Goal: Task Accomplishment & Management: Complete application form

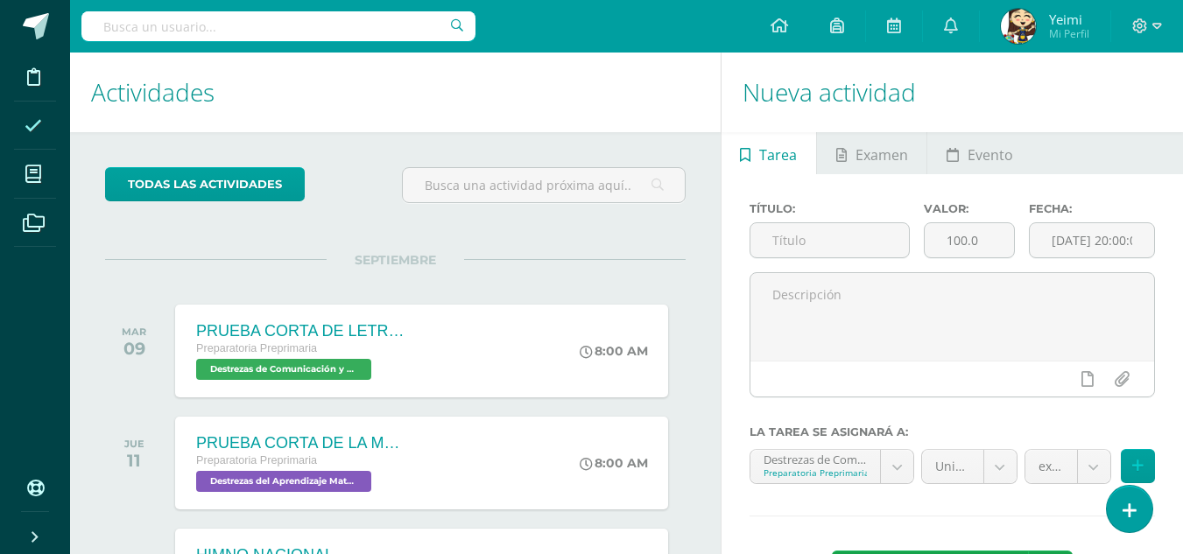
click at [39, 128] on icon at bounding box center [34, 126] width 18 height 18
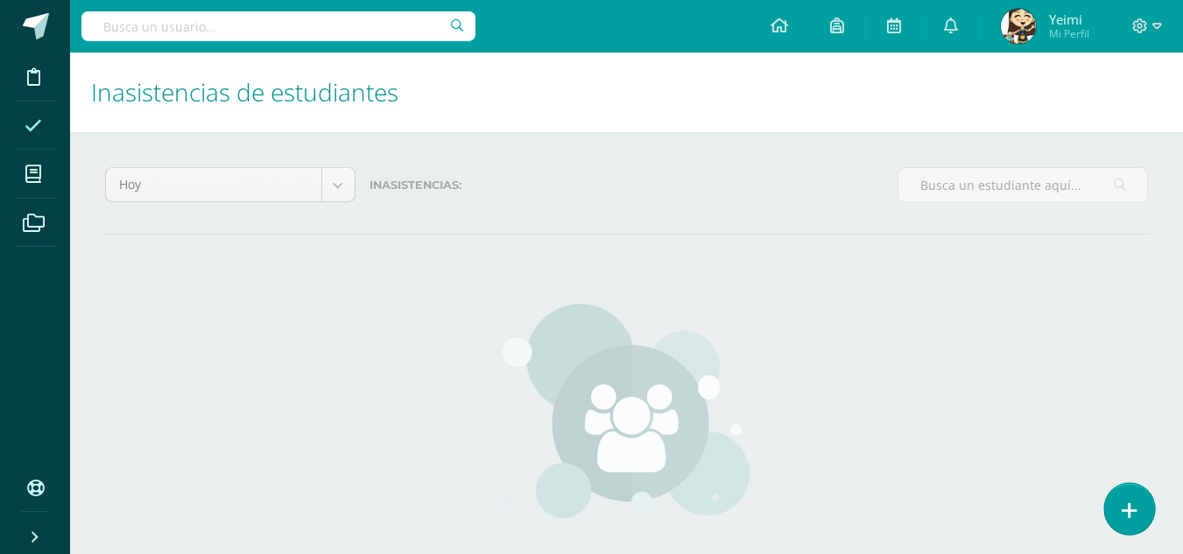
click at [1132, 505] on icon at bounding box center [1129, 511] width 16 height 20
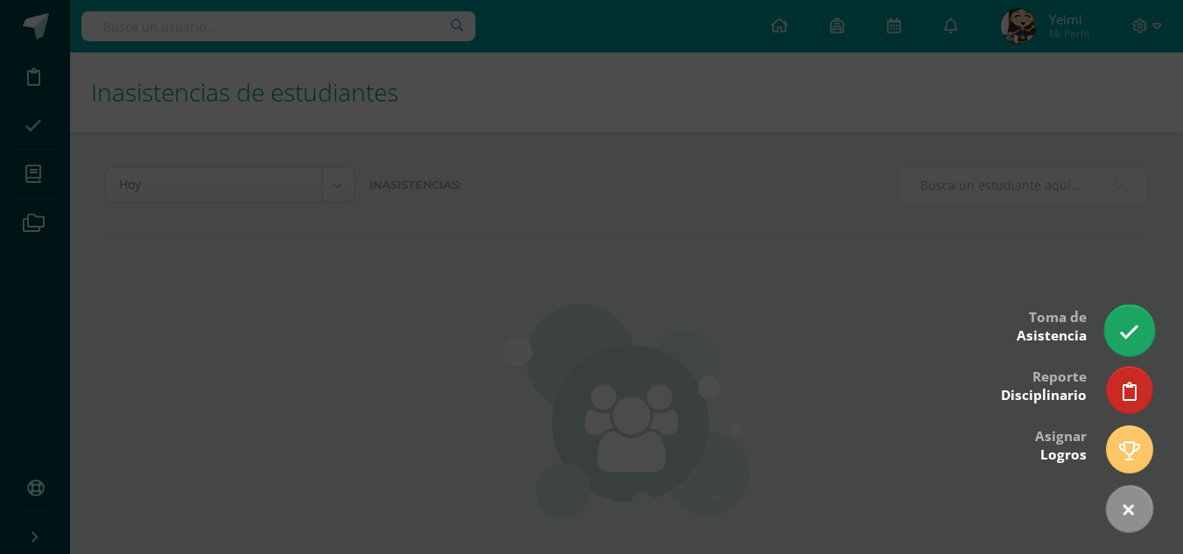
click at [1124, 337] on icon at bounding box center [1129, 332] width 20 height 20
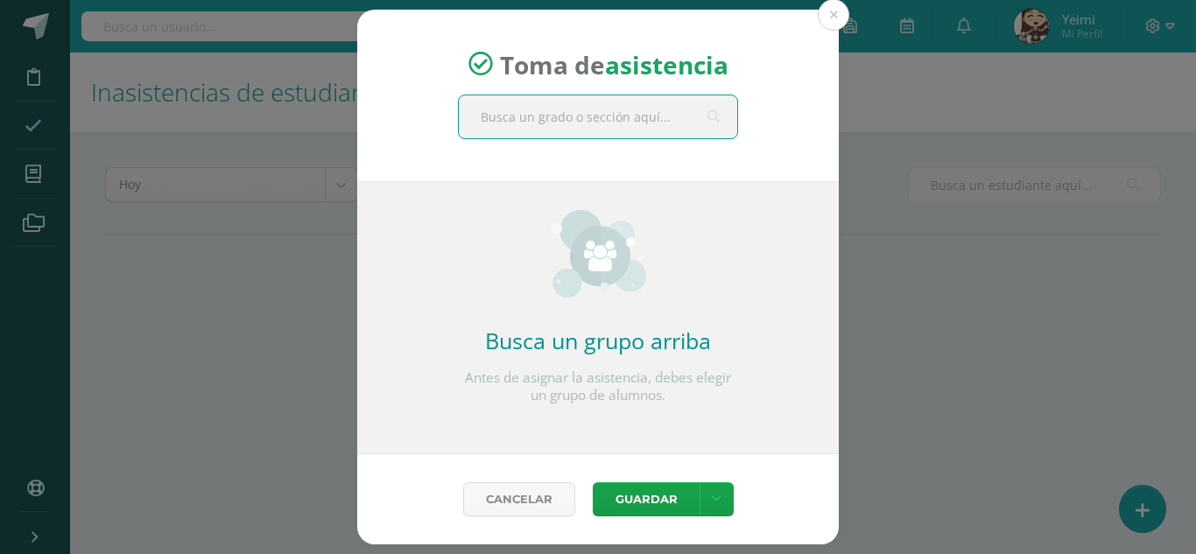
click at [491, 113] on input "text" at bounding box center [598, 116] width 278 height 43
type input "prepa"
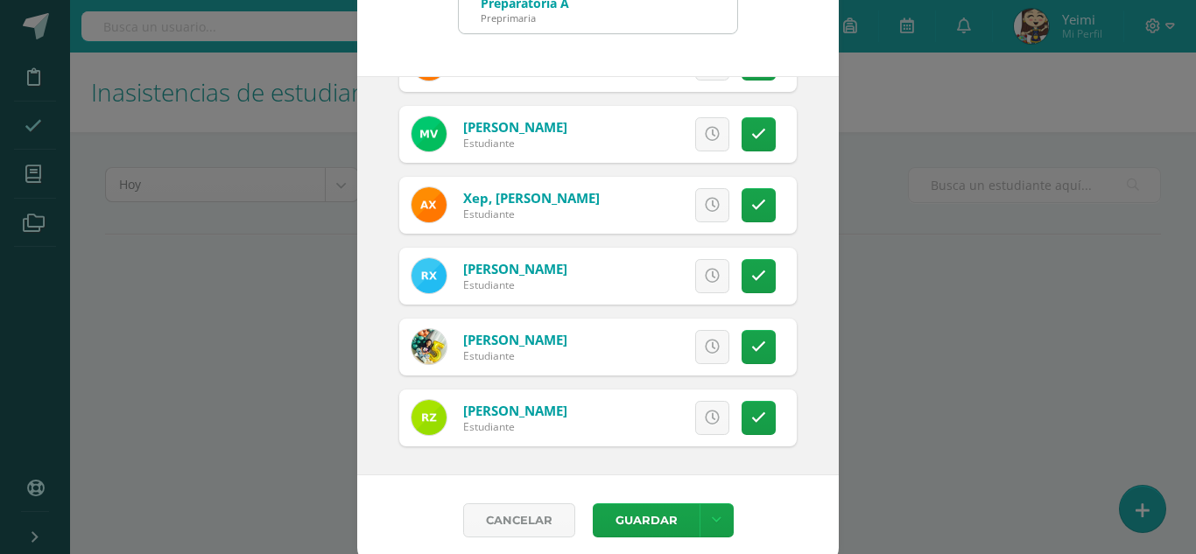
scroll to position [108, 0]
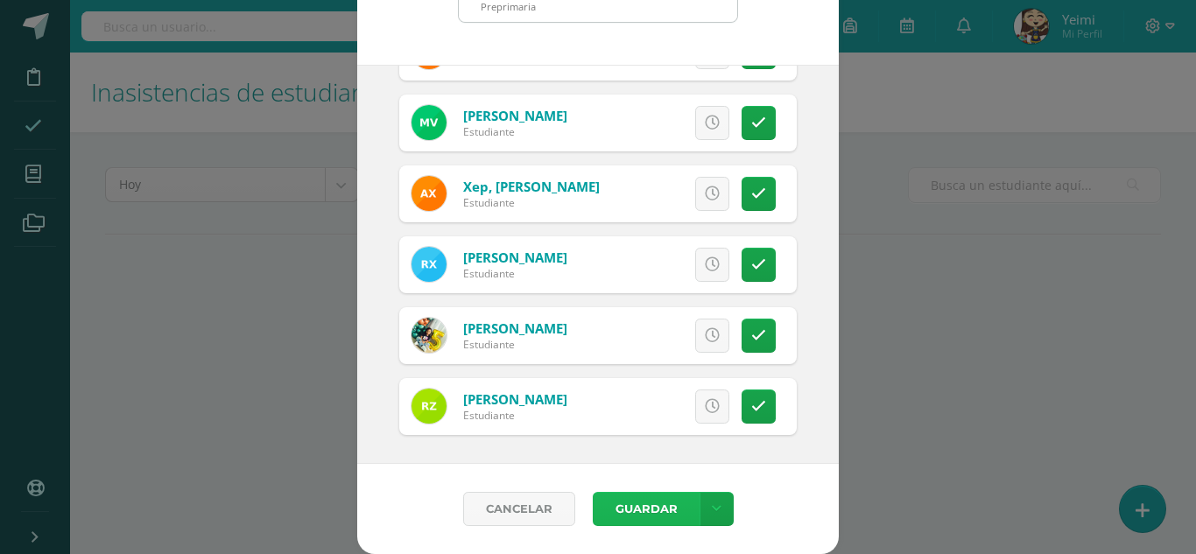
click at [645, 504] on button "Guardar" at bounding box center [646, 509] width 107 height 34
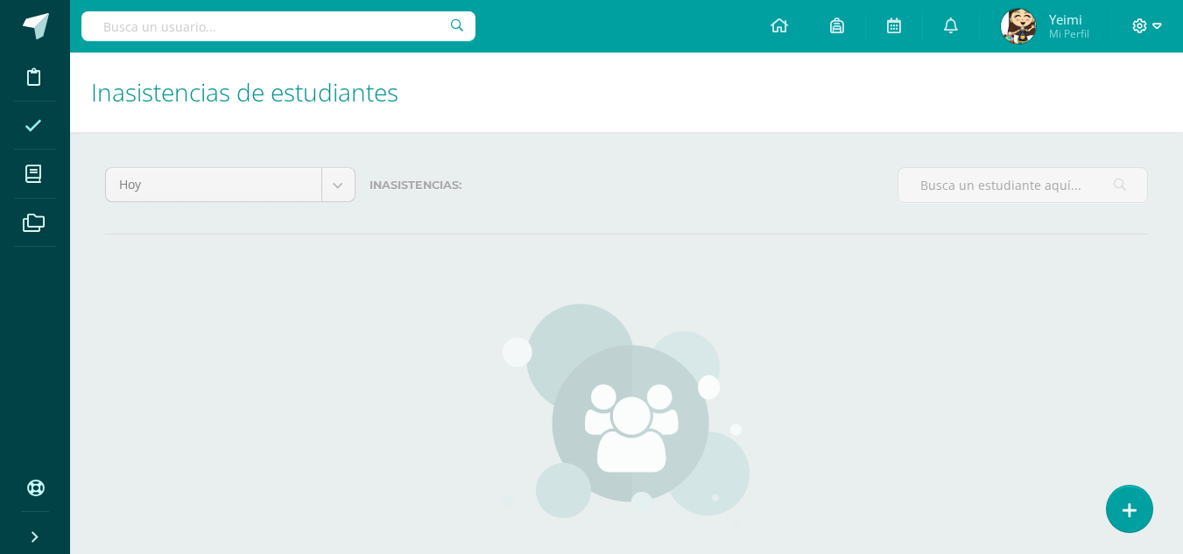
click at [1152, 20] on icon at bounding box center [1157, 26] width 10 height 16
click at [948, 101] on div "Inasistencias de estudiantes" at bounding box center [626, 93] width 1113 height 80
click at [1052, 27] on span "Mi Perfil" at bounding box center [1069, 33] width 40 height 15
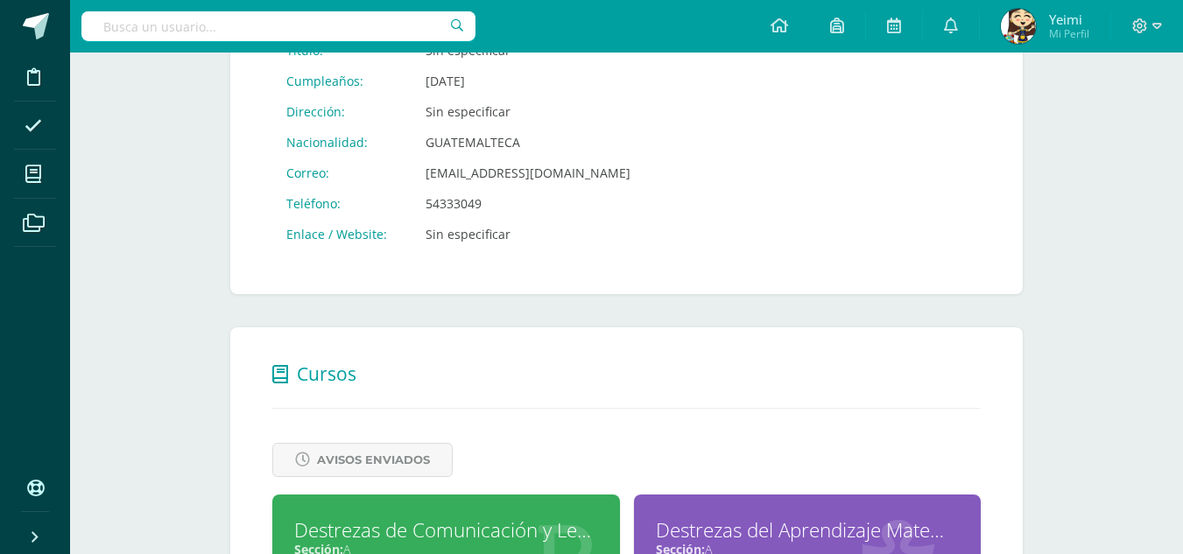
scroll to position [611, 0]
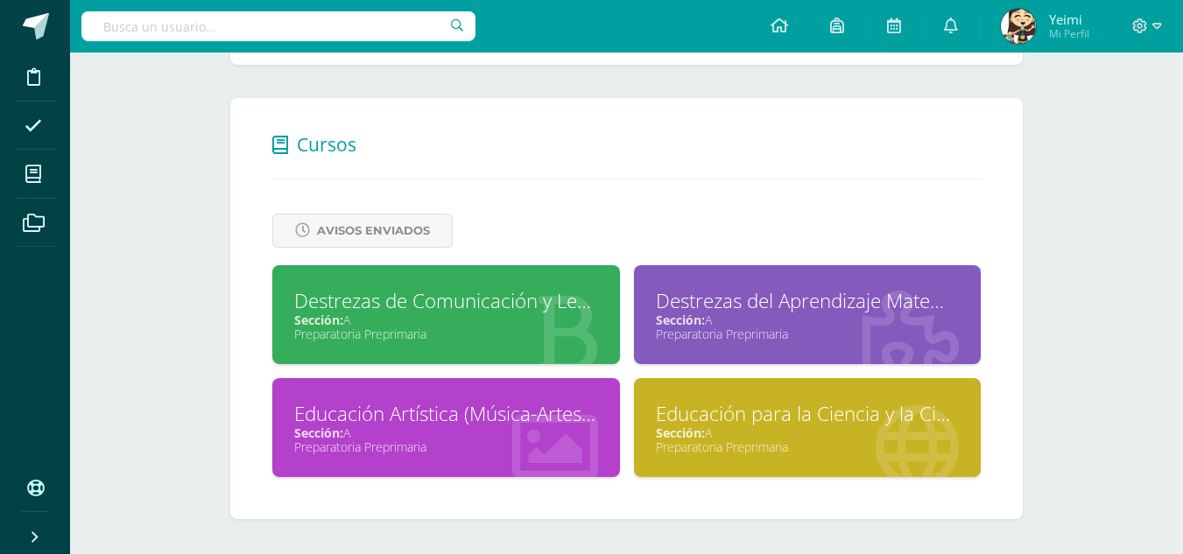
click at [488, 301] on div "Destrezas de Comunicación y Lenguaje" at bounding box center [446, 300] width 304 height 27
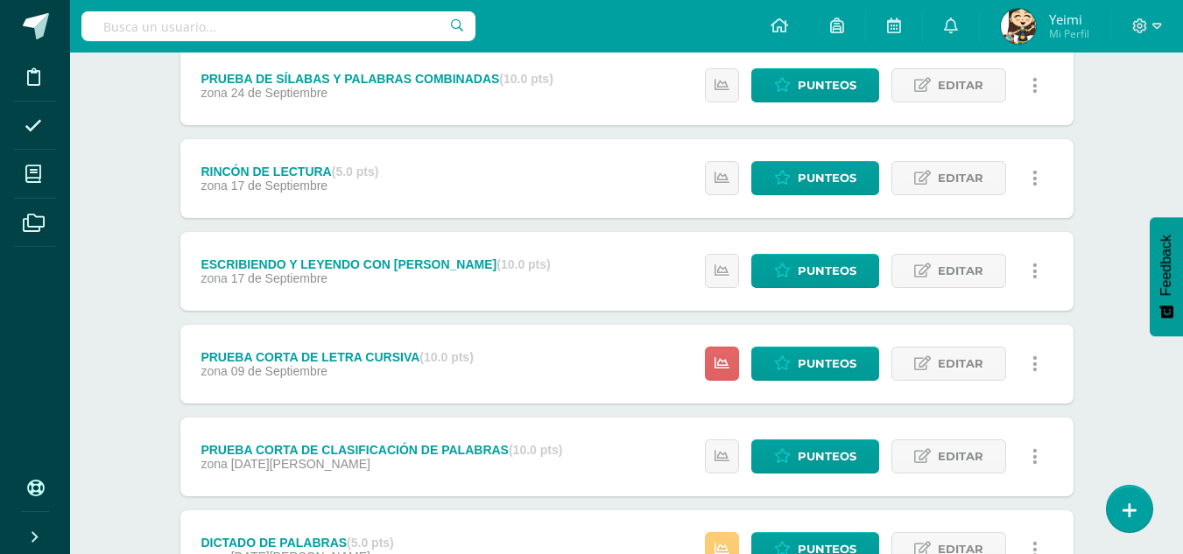
scroll to position [263, 0]
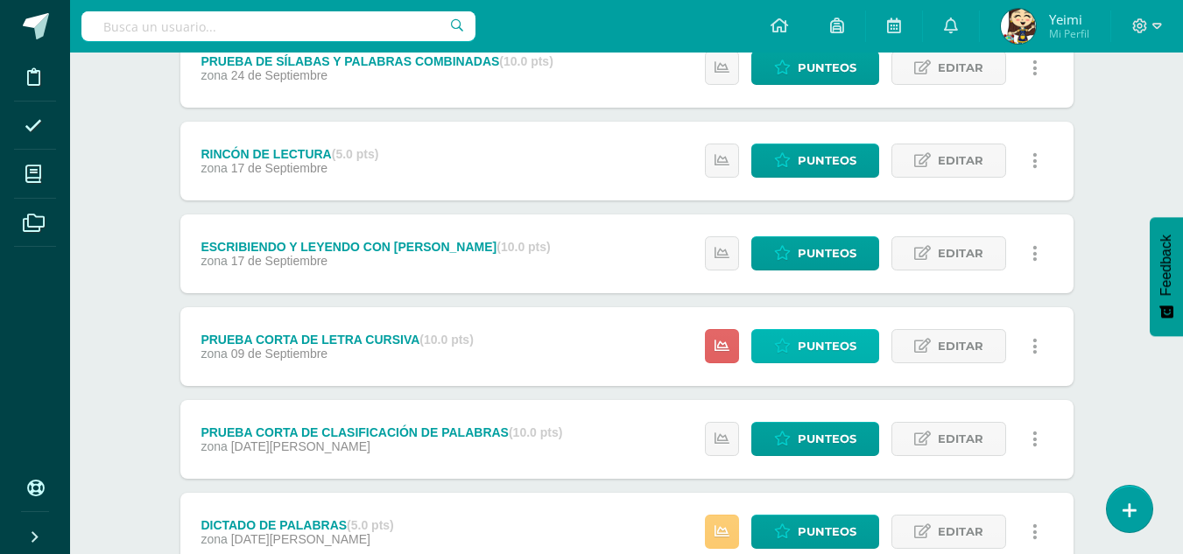
click at [827, 346] on span "Punteos" at bounding box center [826, 346] width 59 height 32
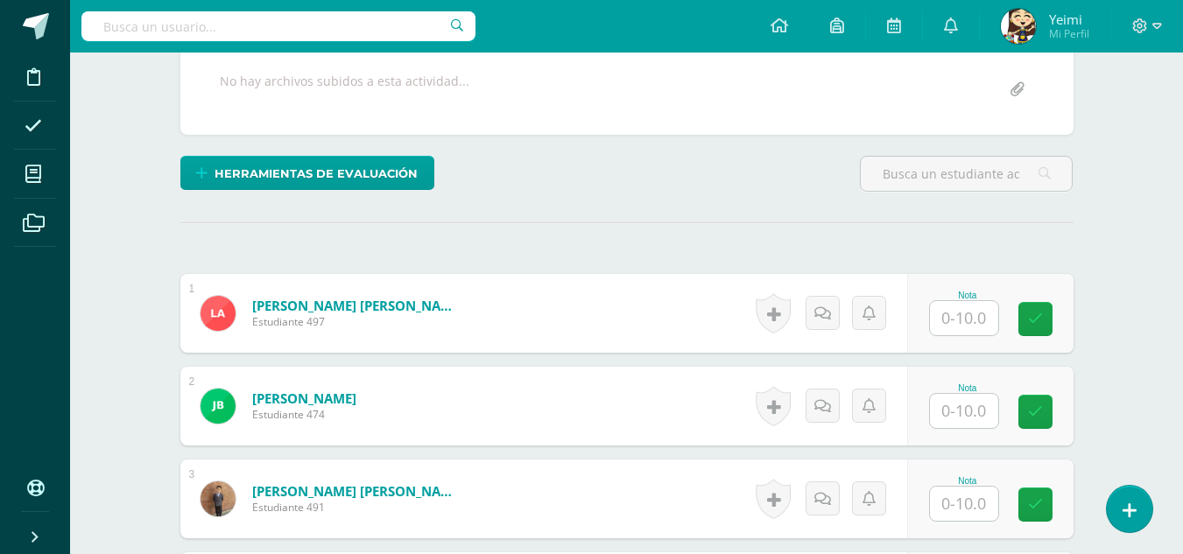
scroll to position [352, 0]
click at [954, 315] on input "text" at bounding box center [964, 317] width 68 height 34
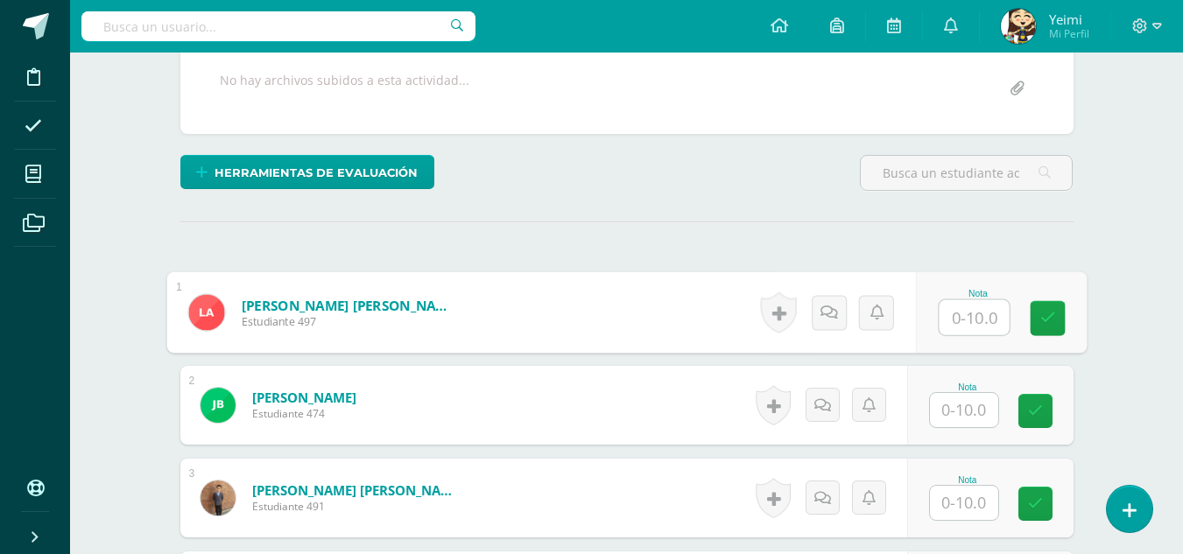
scroll to position [353, 0]
type input "9"
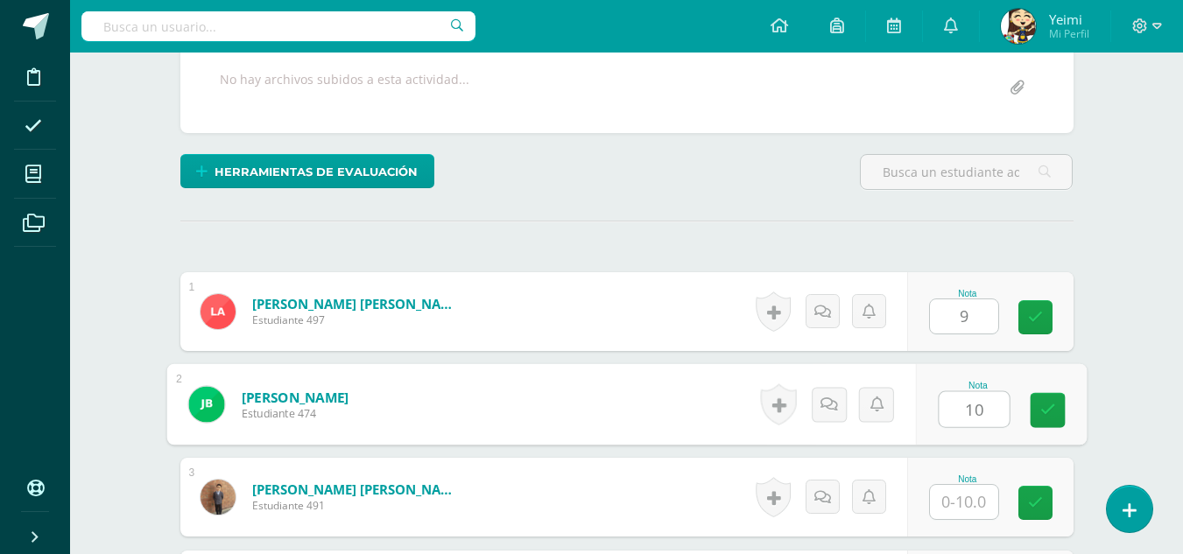
type input "10"
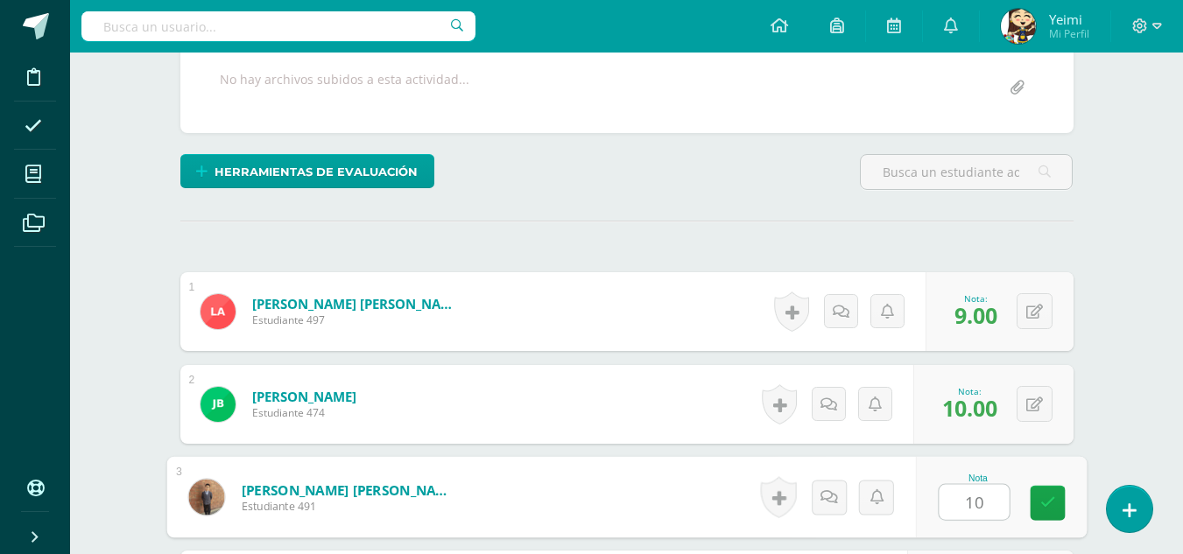
type input "10"
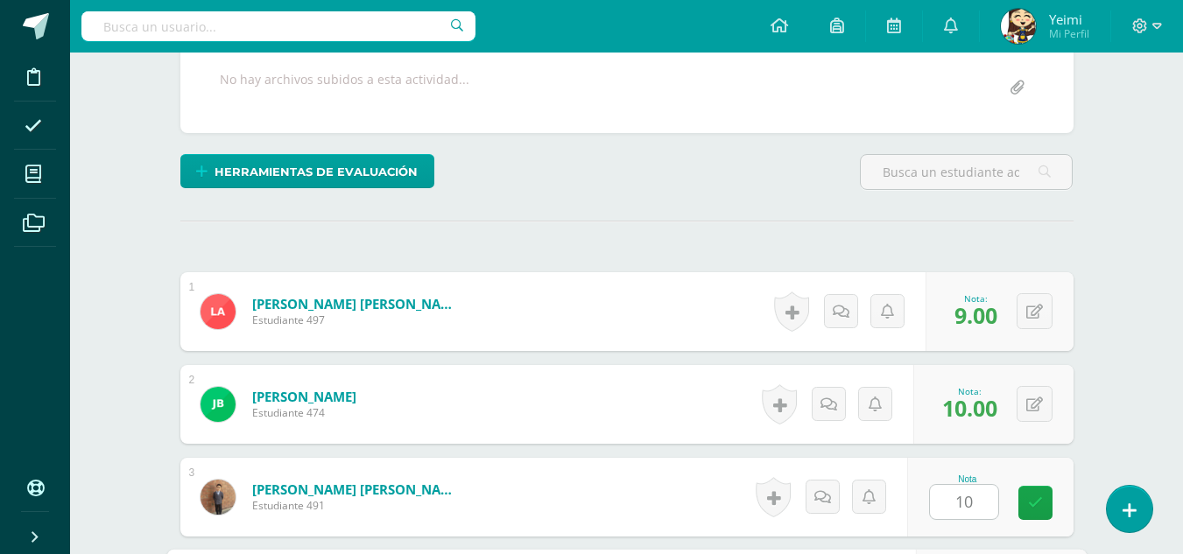
scroll to position [671, 0]
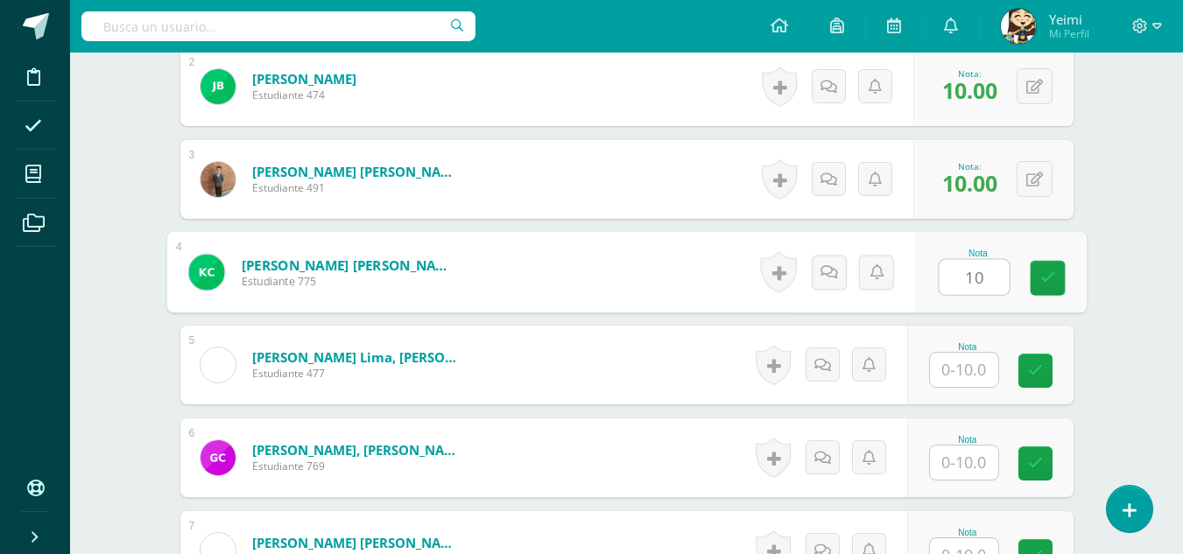
type input "10"
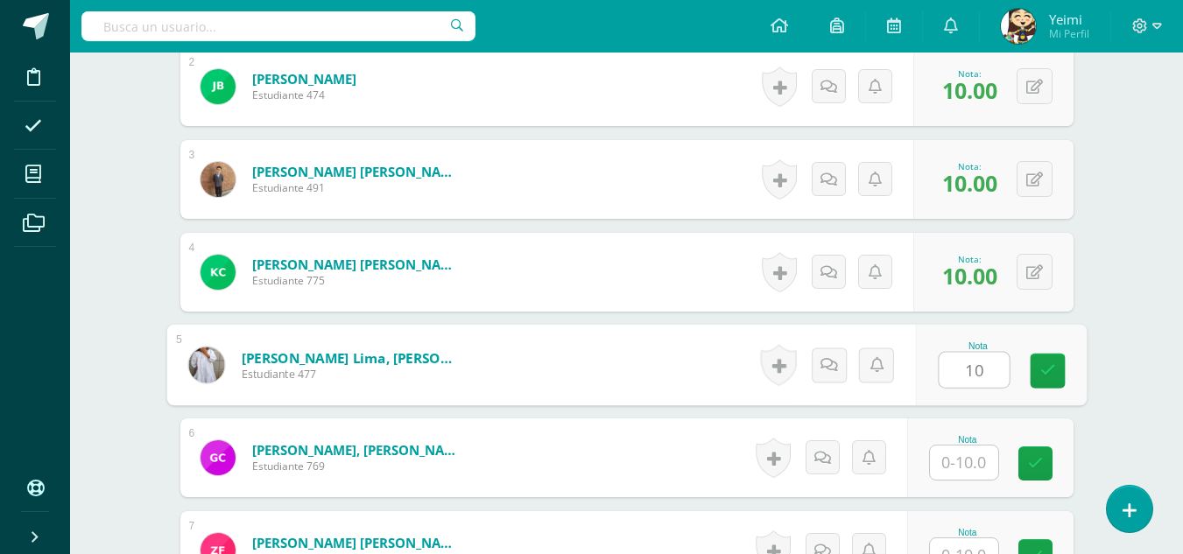
type input "10"
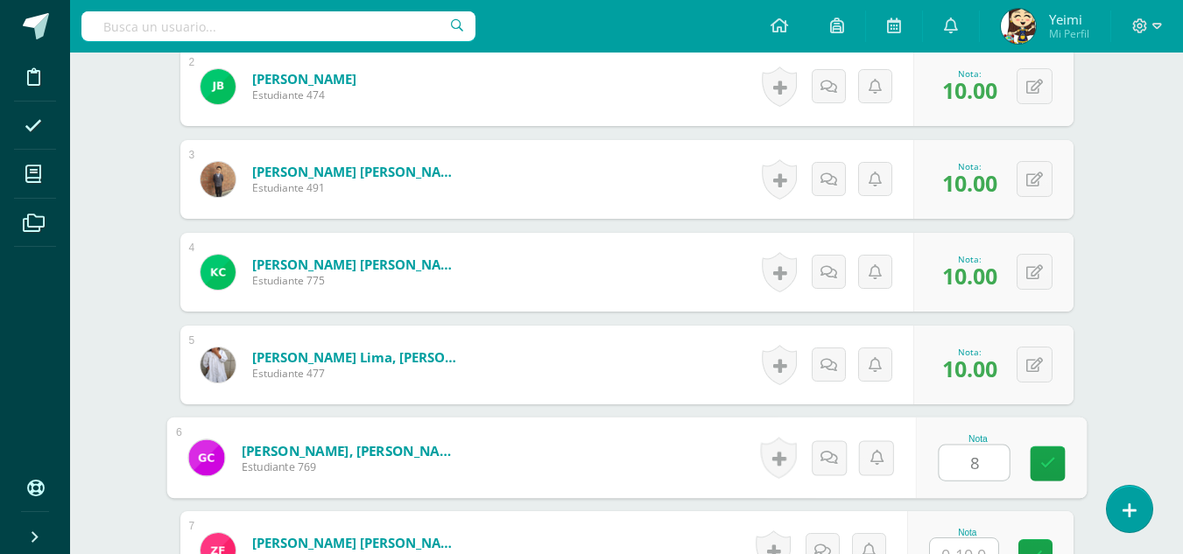
type input "8"
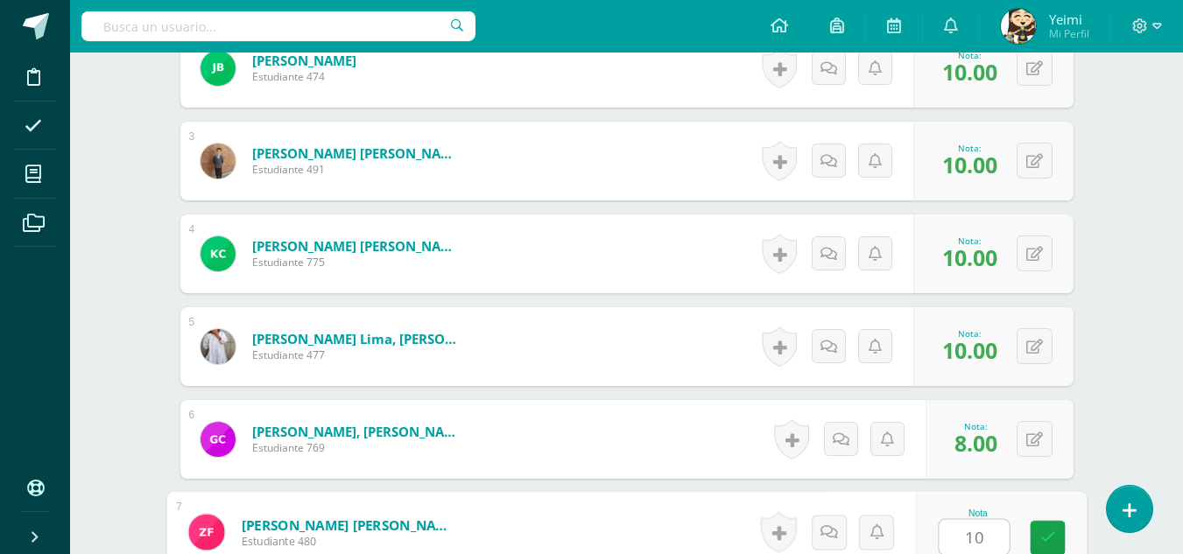
type input "10"
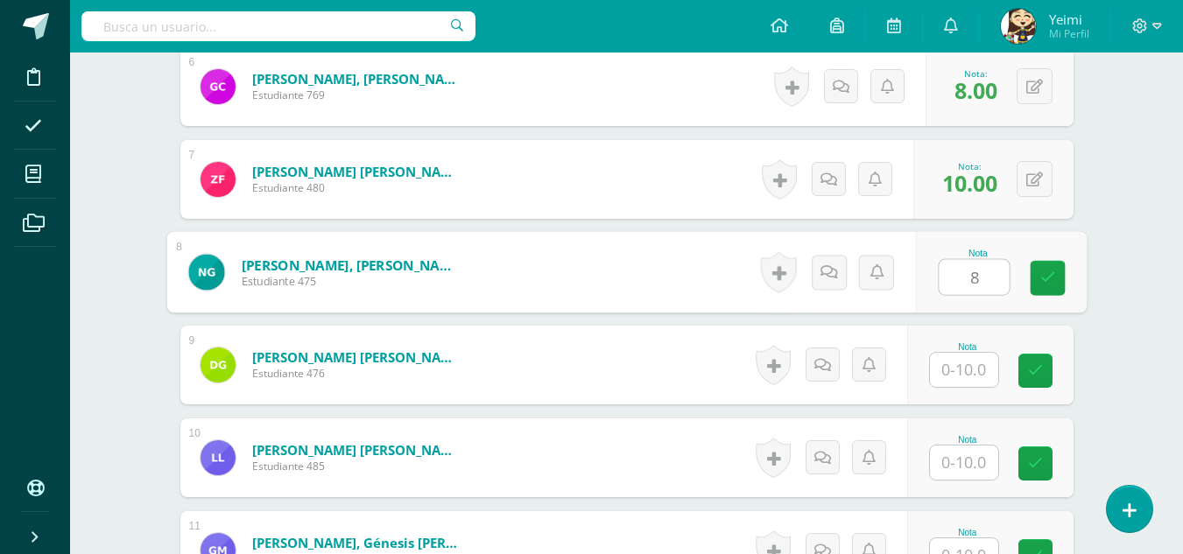
type input "8"
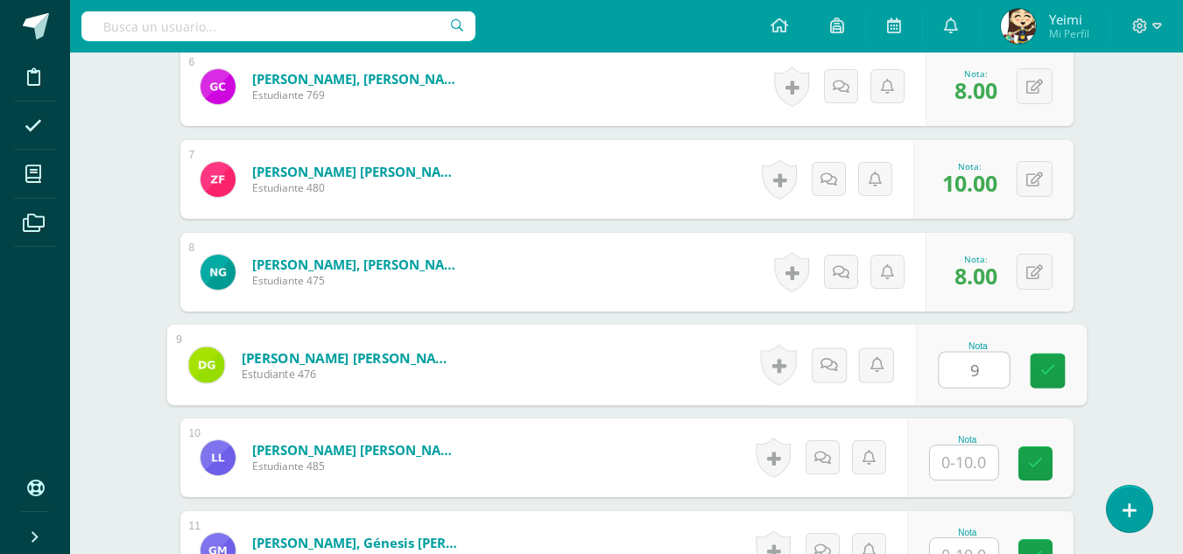
type input "9"
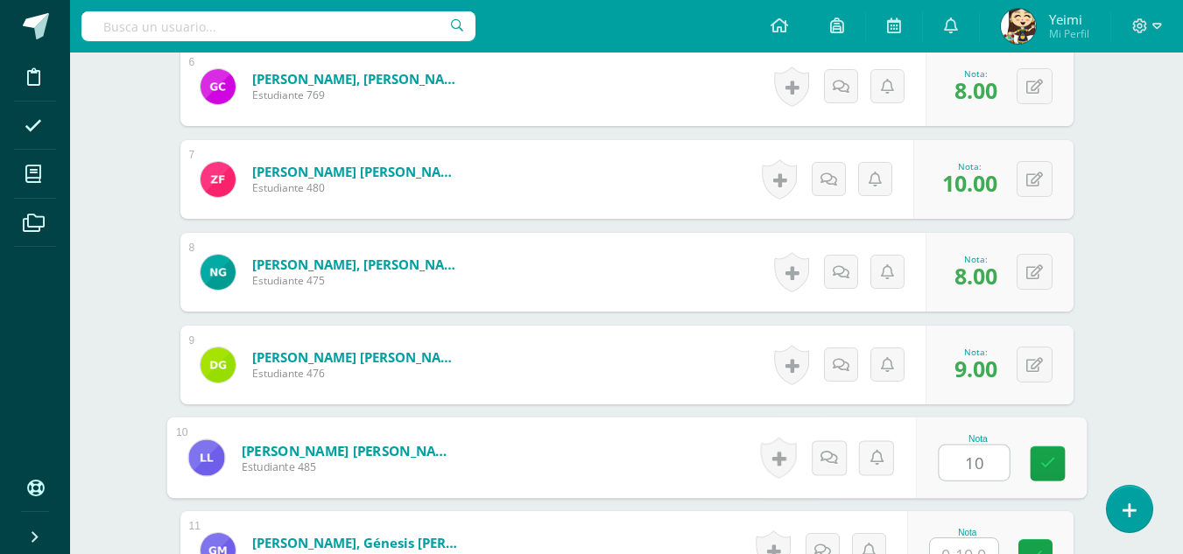
type input "10"
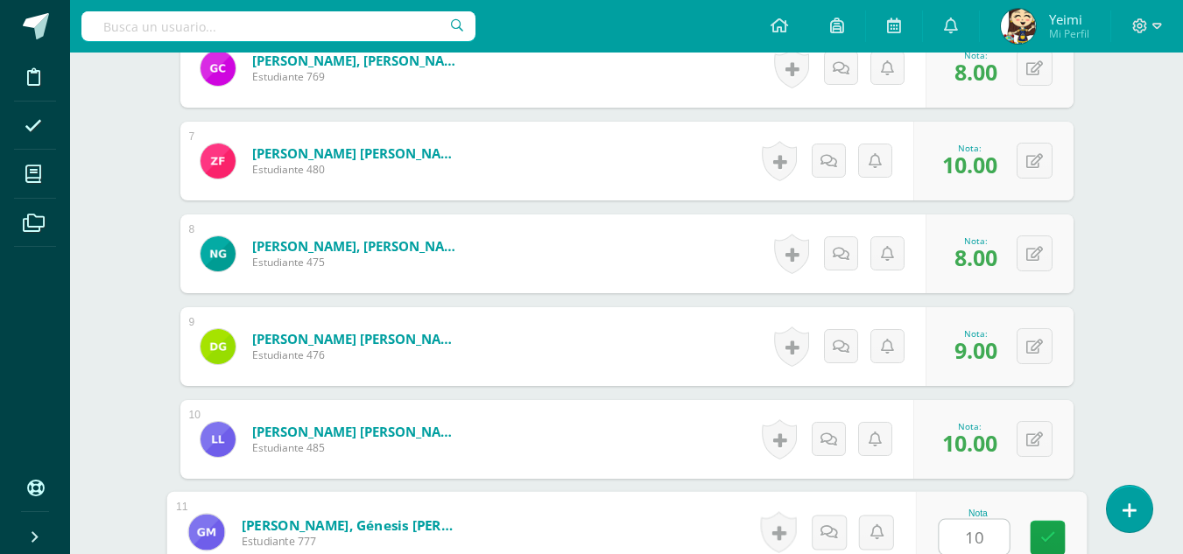
type input "10"
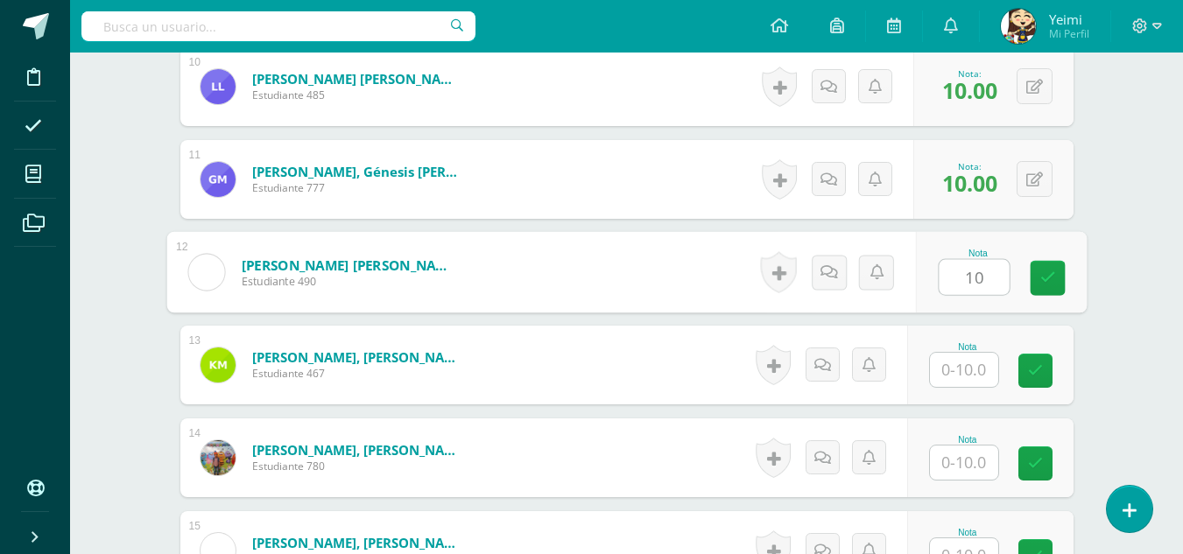
type input "10"
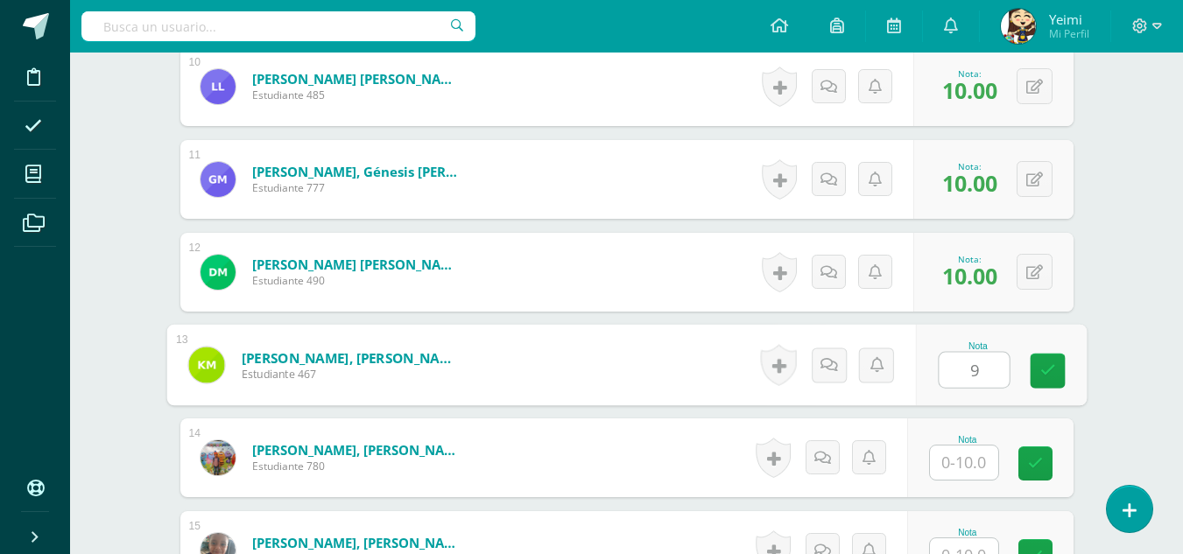
type input "9"
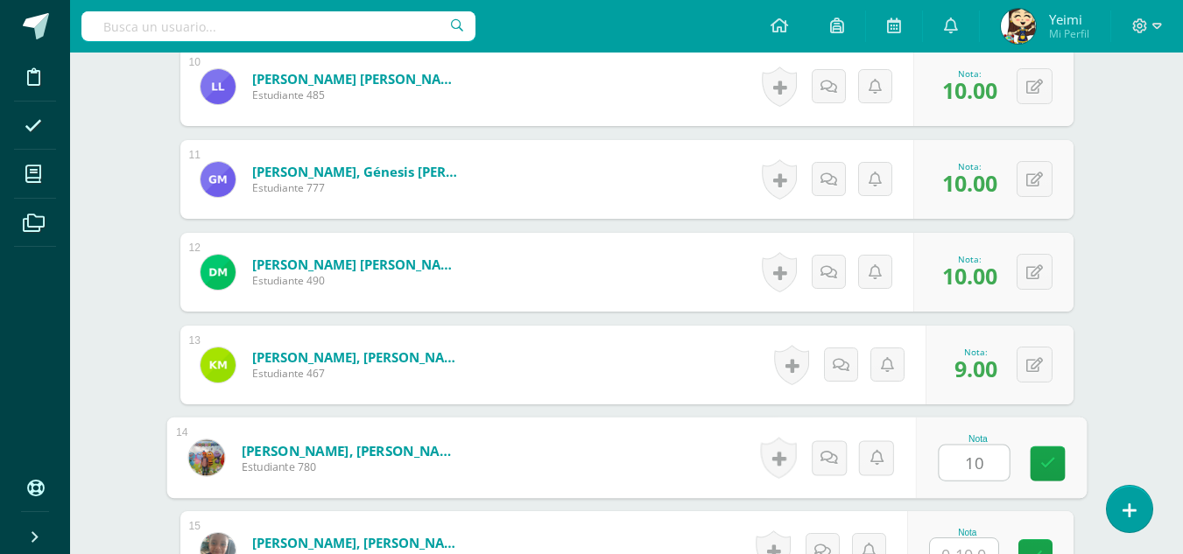
type input "10"
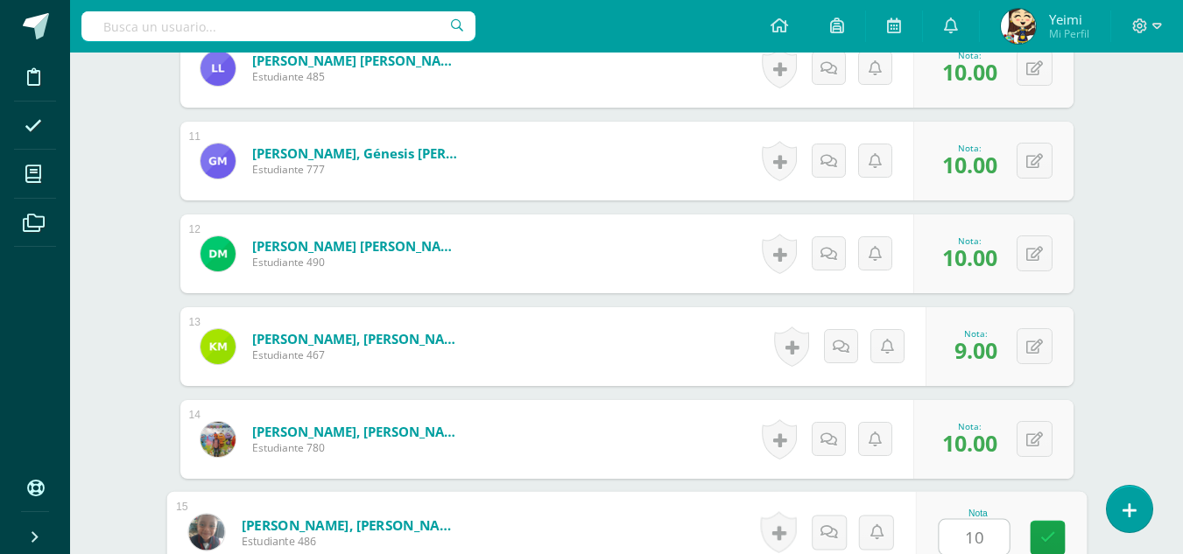
type input "10"
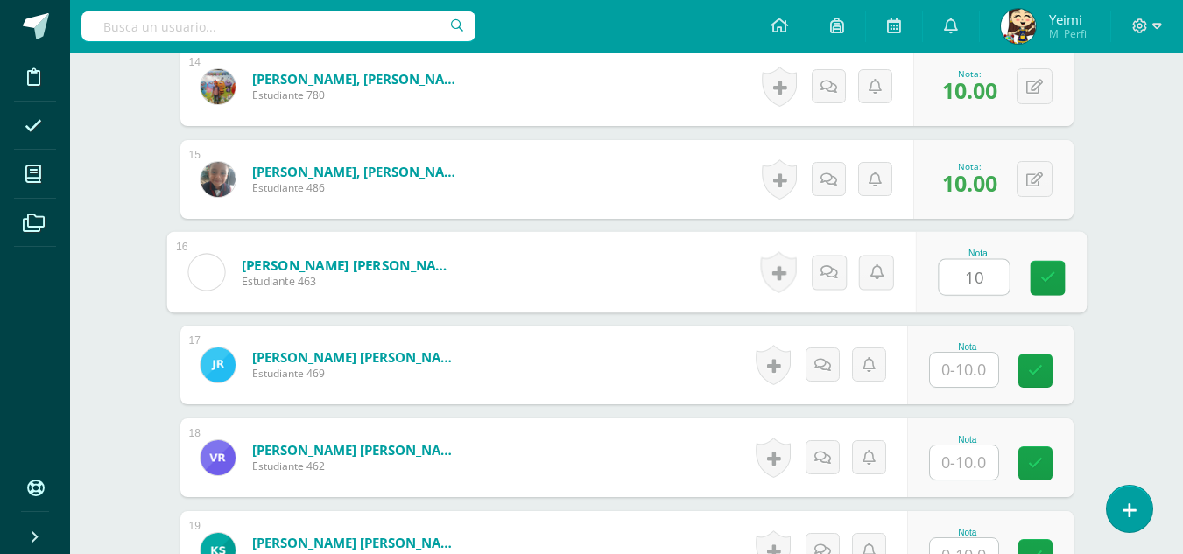
type input "10"
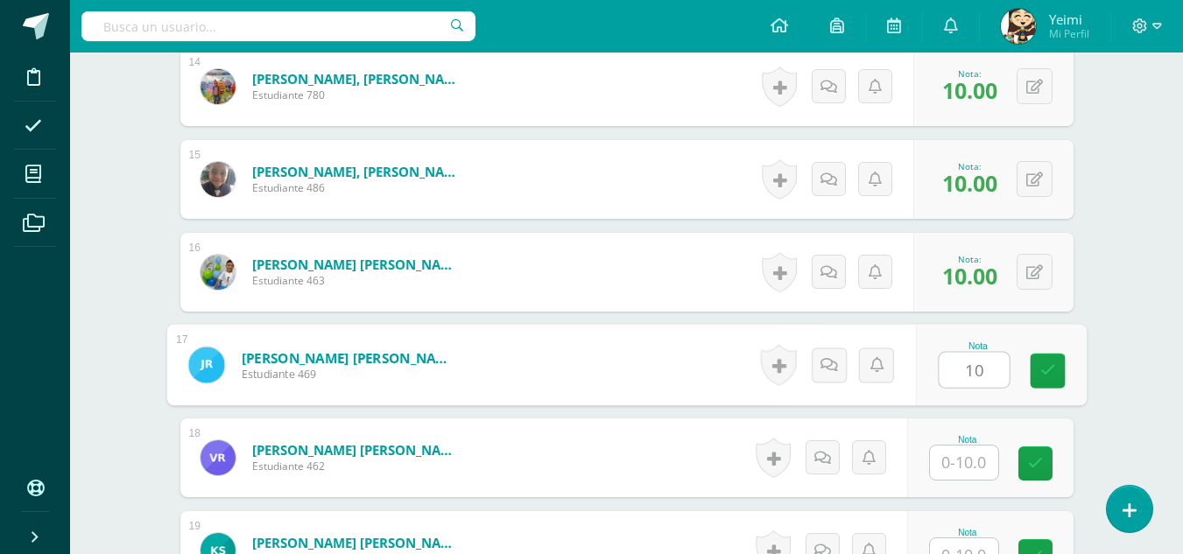
type input "10"
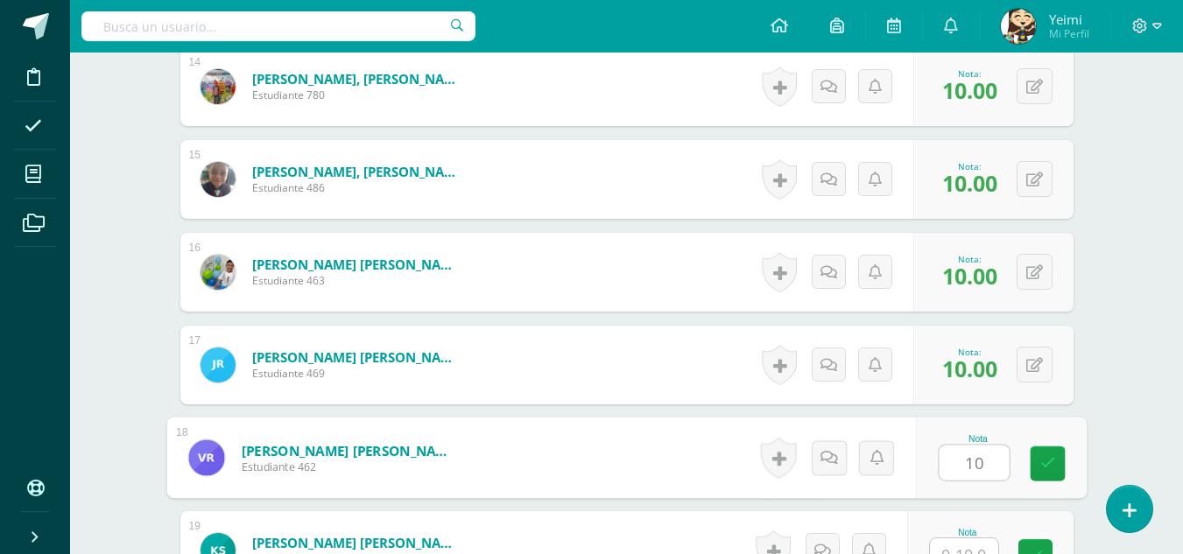
type input "10"
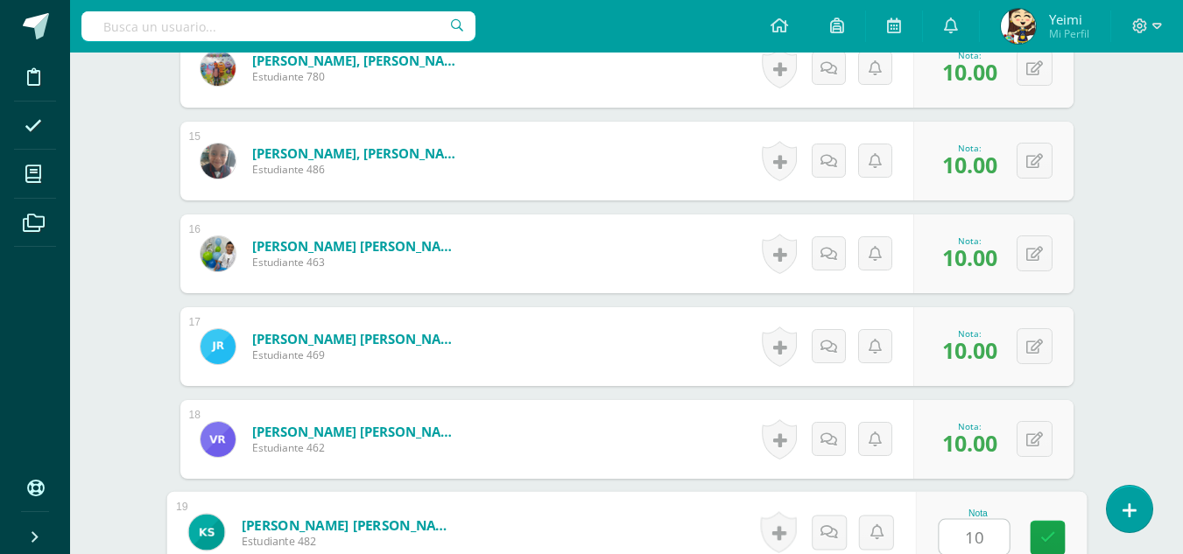
type input "10"
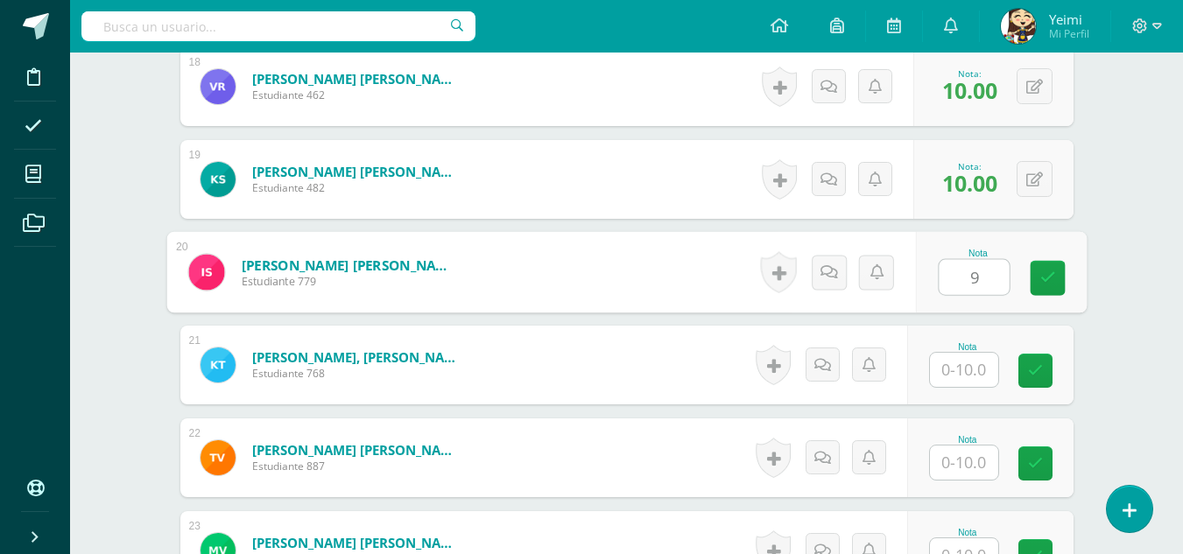
type input "9"
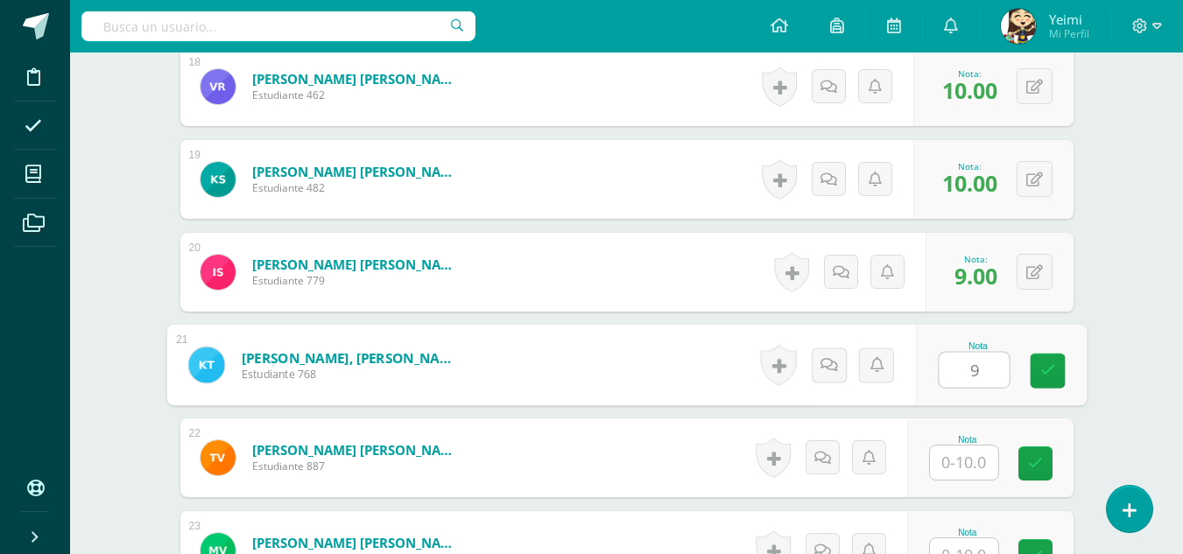
type input "9"
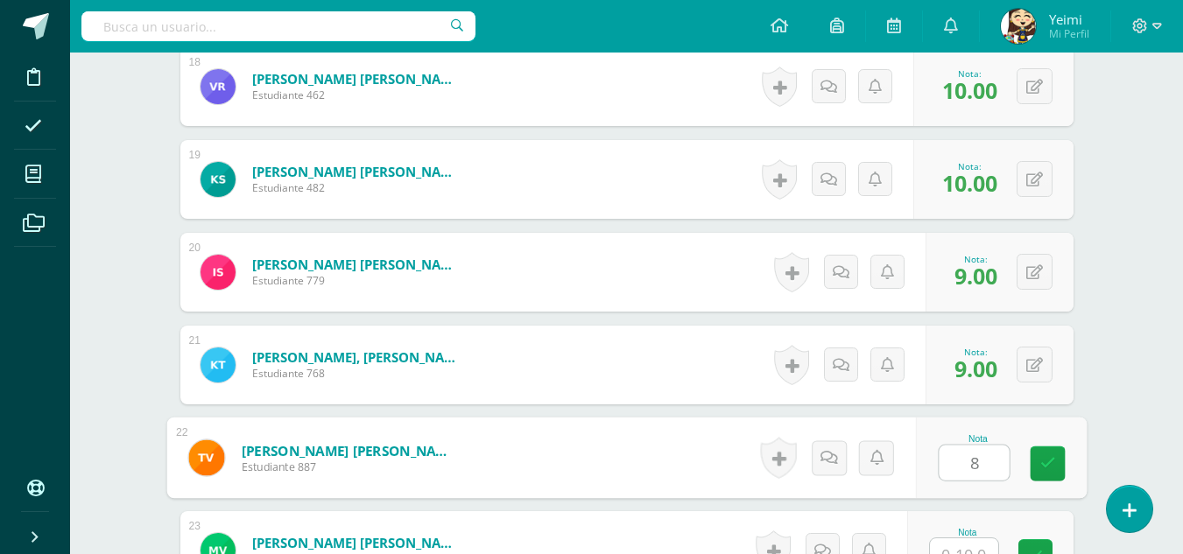
type input "8"
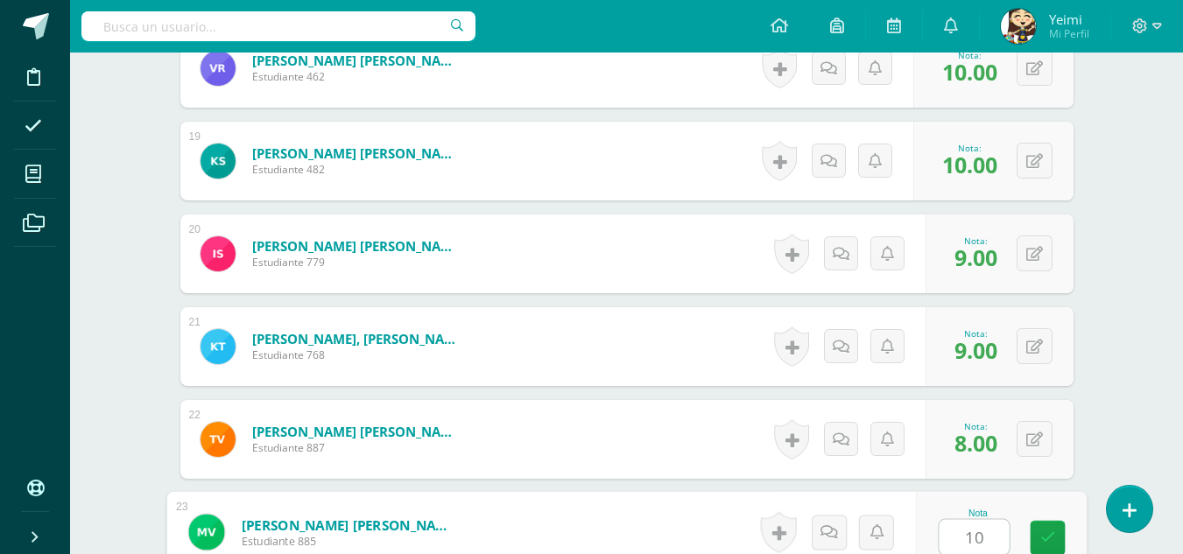
type input "10"
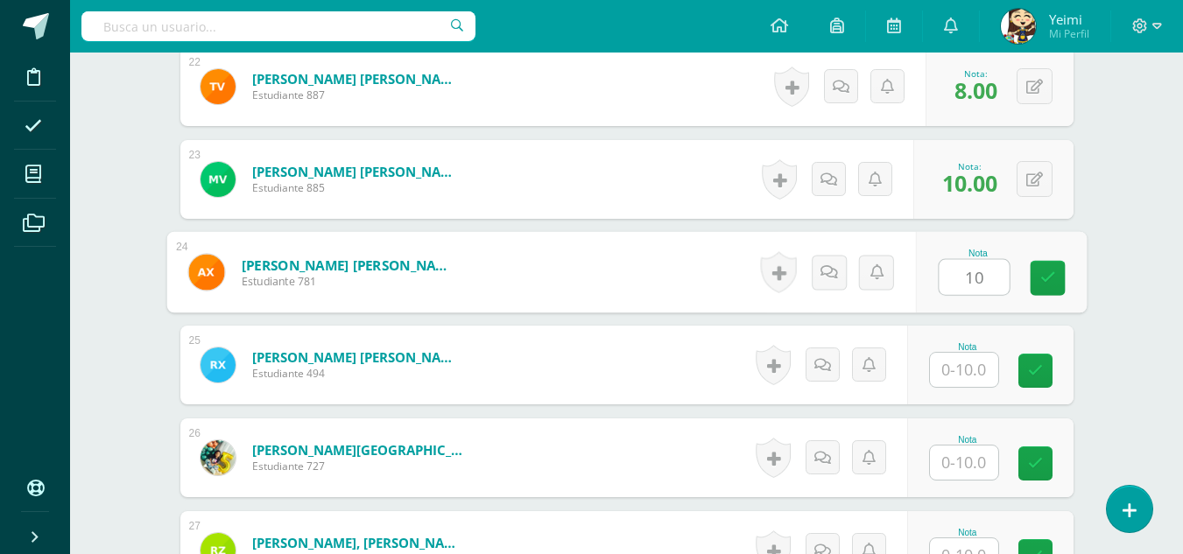
type input "10"
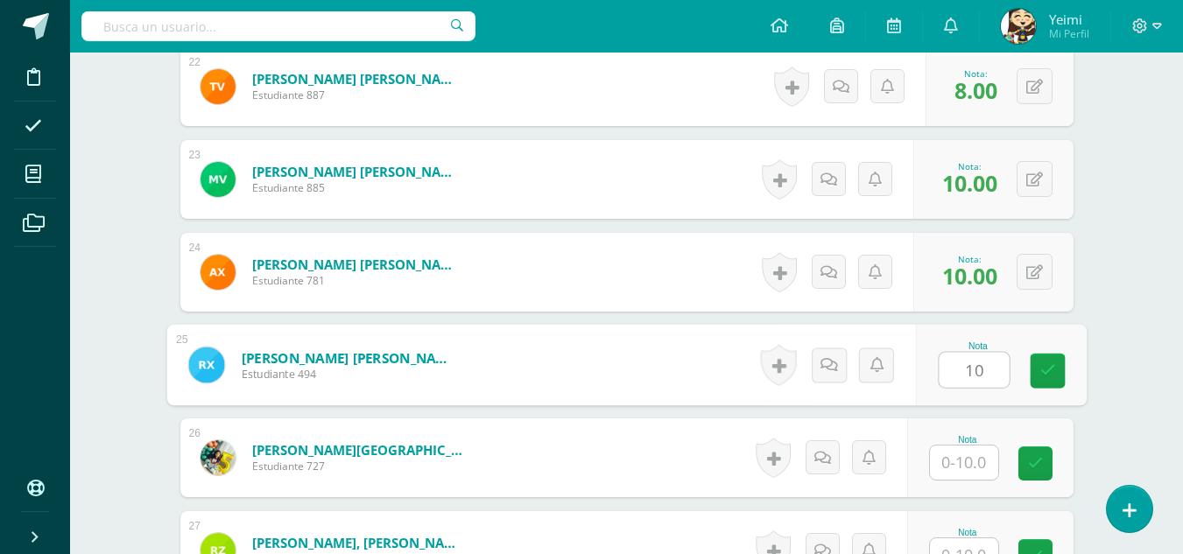
type input "10"
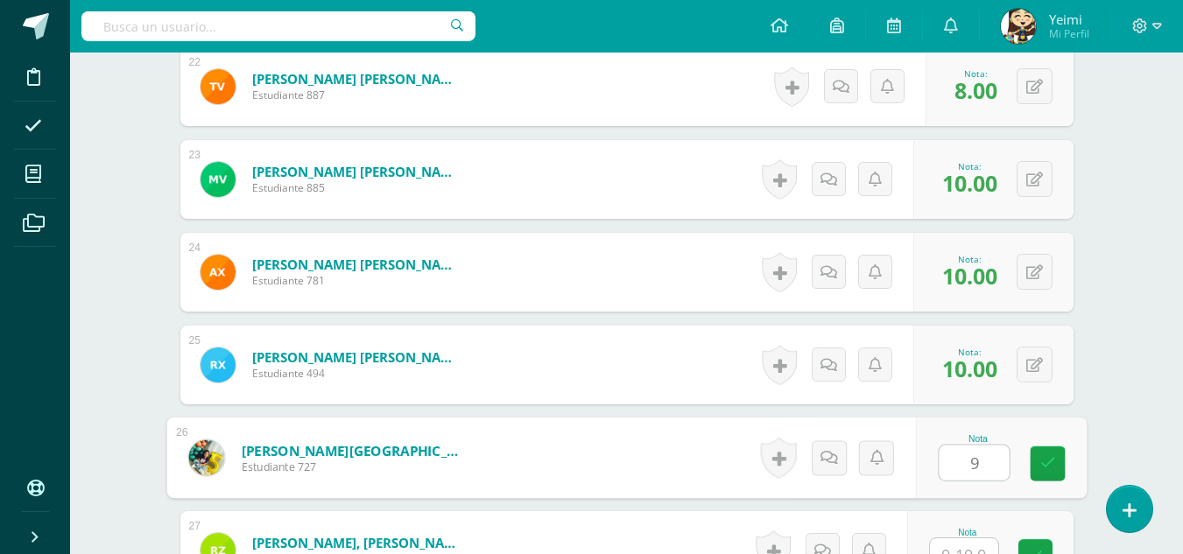
type input "9"
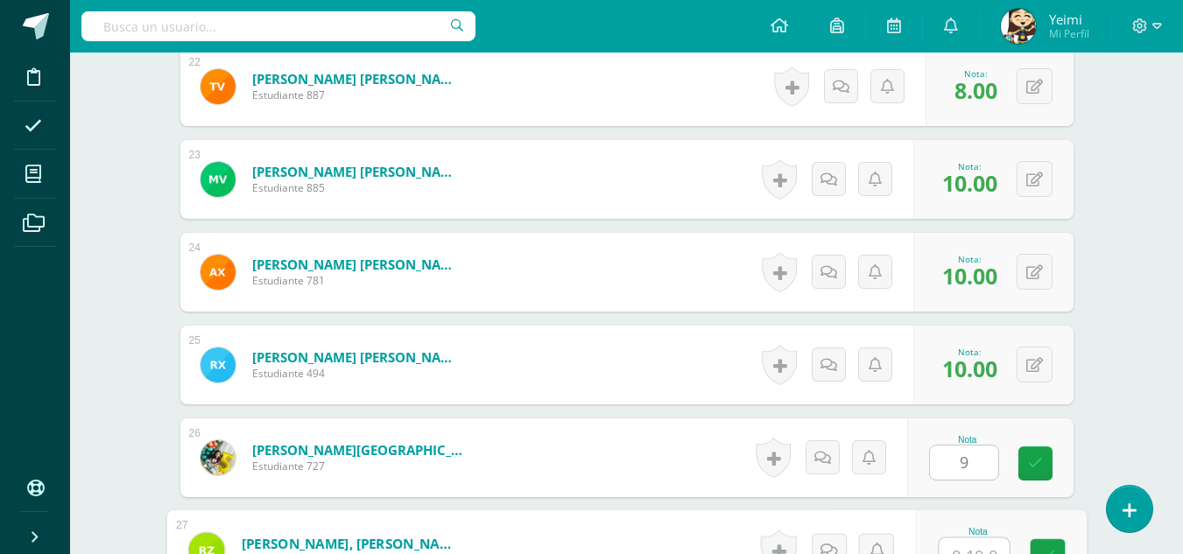
scroll to position [2545, 0]
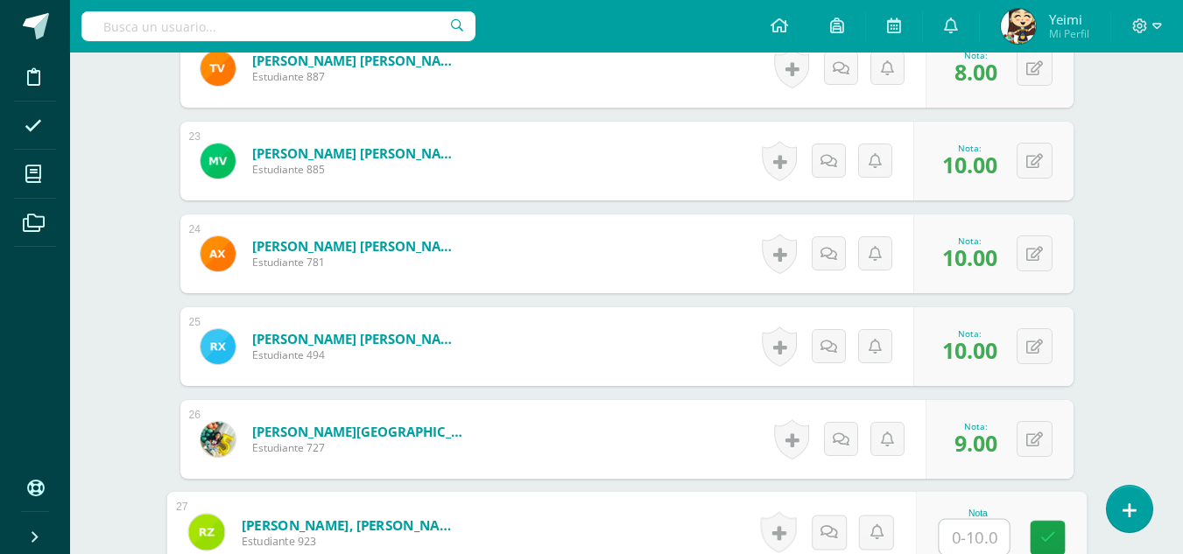
type input "9"
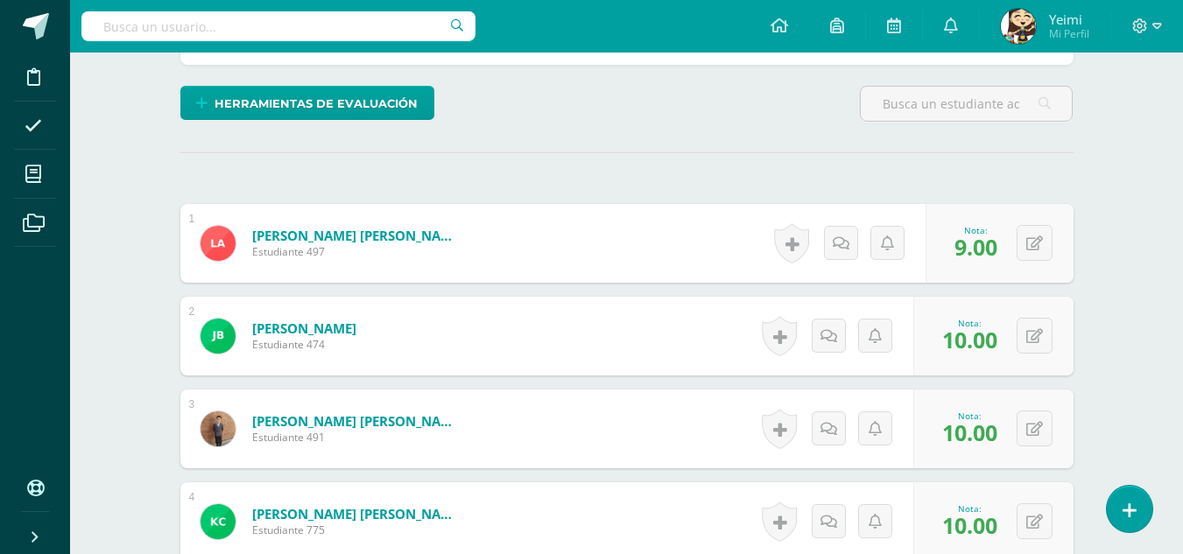
scroll to position [181, 0]
